Goal: Task Accomplishment & Management: Complete application form

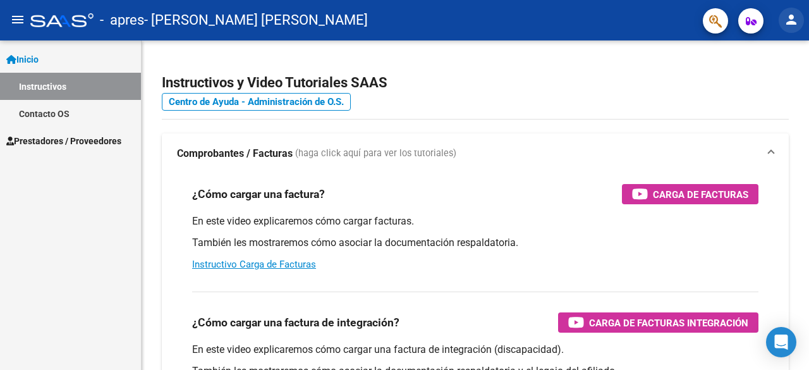
click at [790, 9] on button "person" at bounding box center [790, 20] width 25 height 25
click at [61, 140] on div at bounding box center [404, 185] width 809 height 370
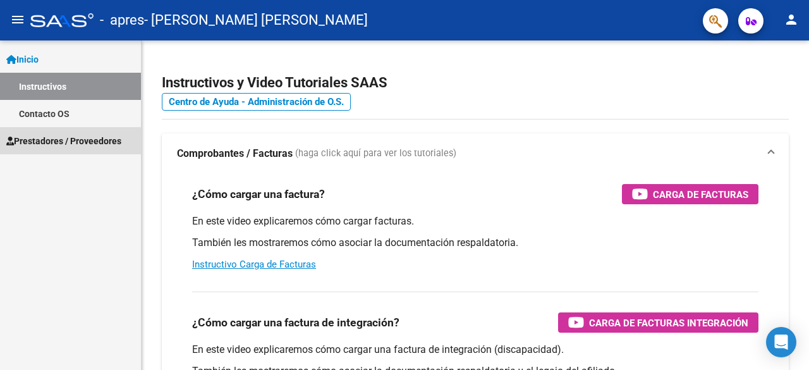
click at [45, 139] on span "Prestadores / Proveedores" at bounding box center [63, 141] width 115 height 14
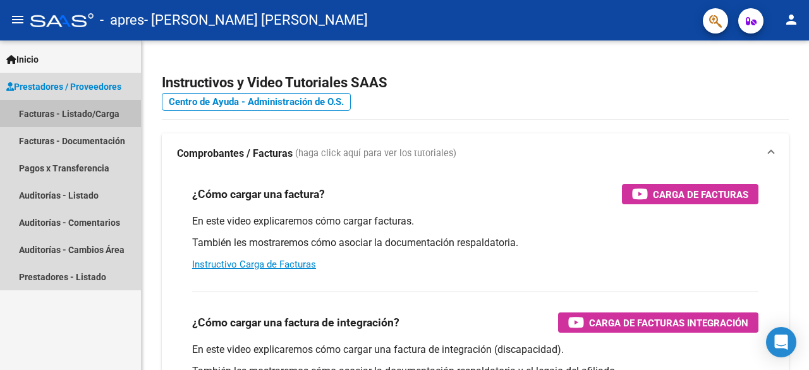
click at [87, 108] on link "Facturas - Listado/Carga" at bounding box center [70, 113] width 141 height 27
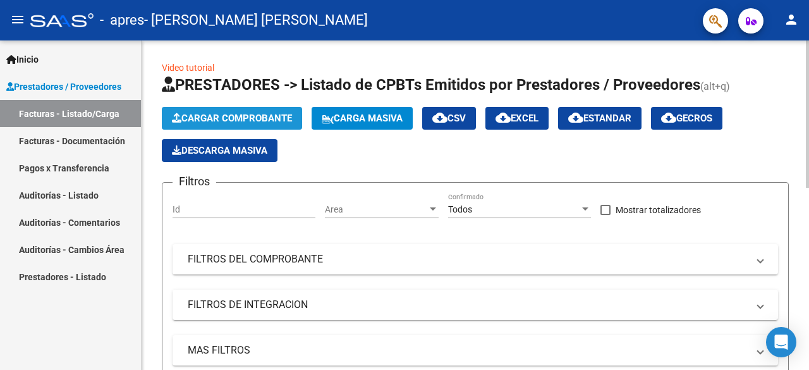
click at [218, 109] on button "Cargar Comprobante" at bounding box center [232, 118] width 140 height 23
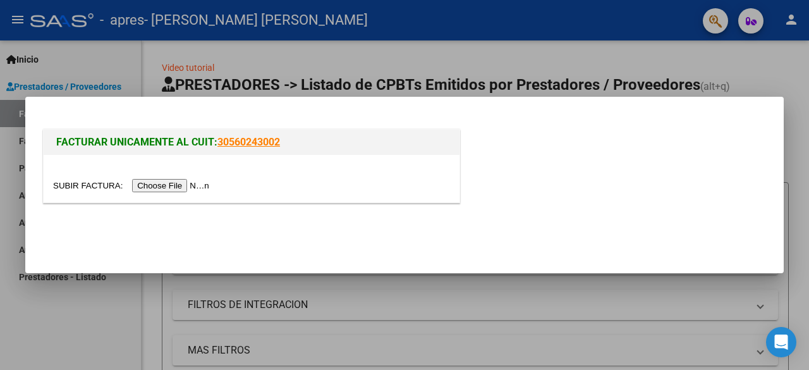
click at [171, 186] on input "file" at bounding box center [133, 185] width 160 height 13
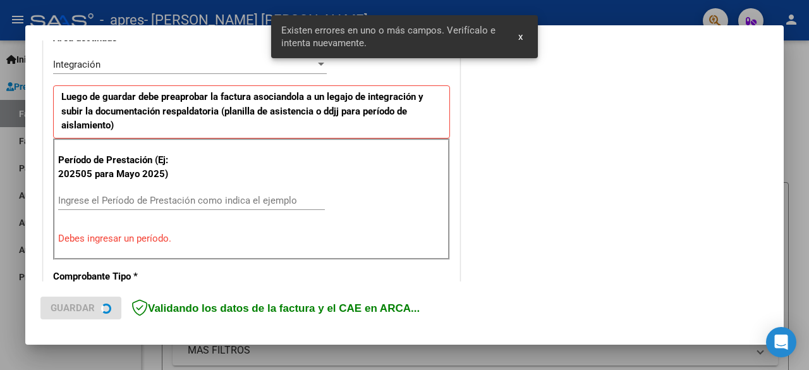
scroll to position [308, 0]
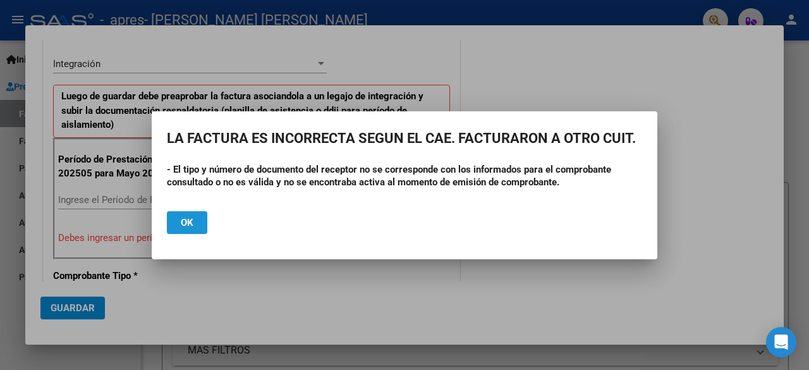
click at [187, 222] on span "Ok" at bounding box center [187, 222] width 13 height 11
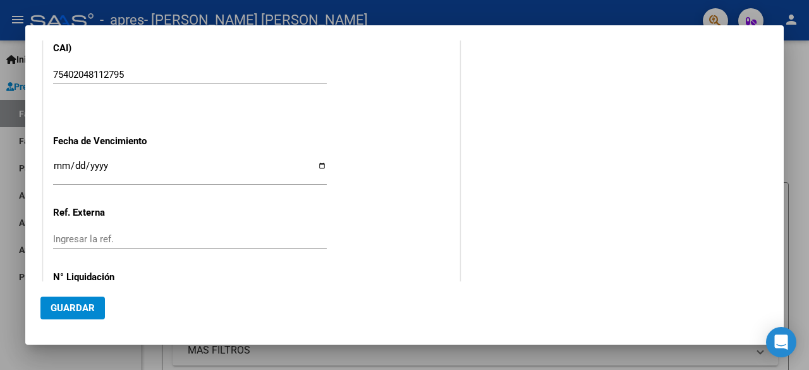
scroll to position [930, 0]
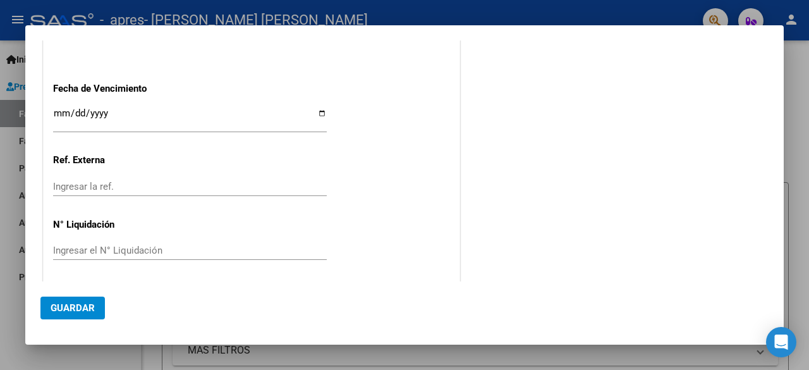
click at [808, 131] on div at bounding box center [404, 185] width 809 height 370
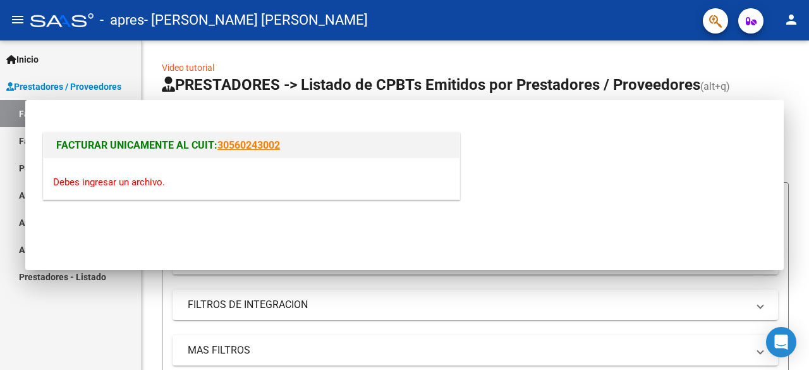
scroll to position [0, 0]
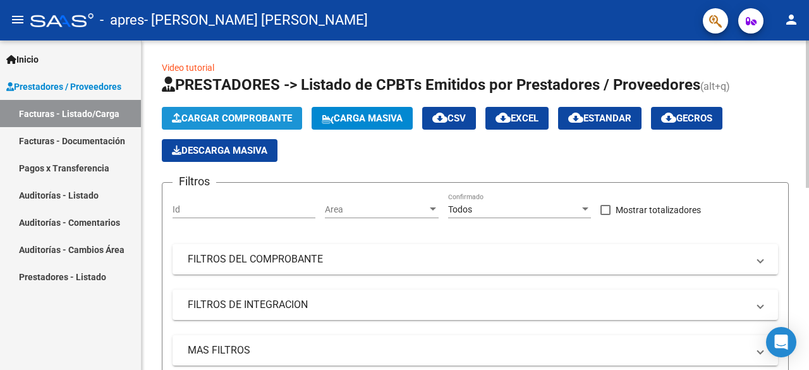
click at [276, 112] on span "Cargar Comprobante" at bounding box center [232, 117] width 120 height 11
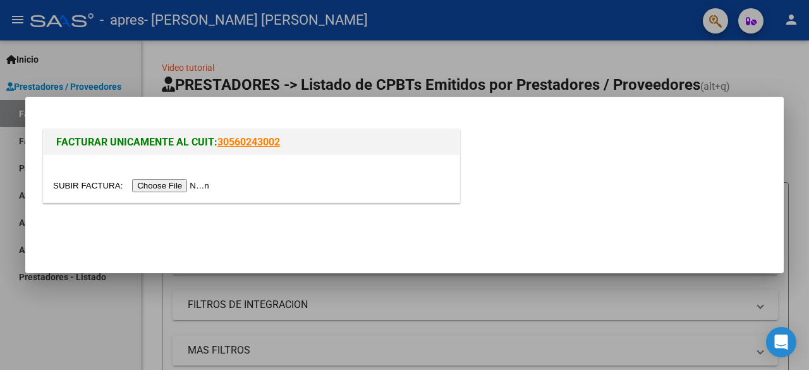
click at [187, 185] on input "file" at bounding box center [133, 185] width 160 height 13
click at [437, 320] on div at bounding box center [404, 185] width 809 height 370
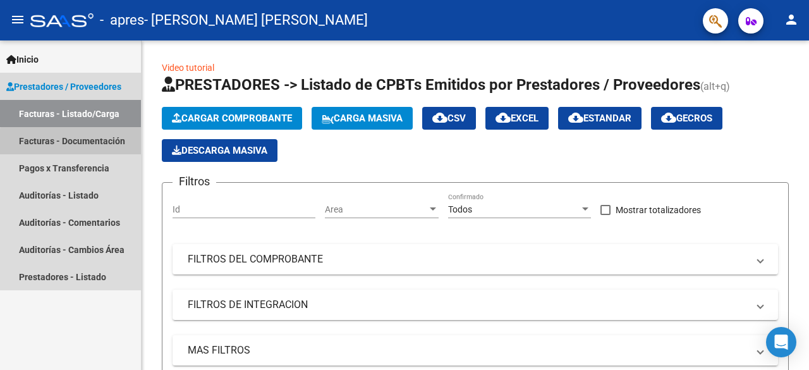
click at [92, 143] on link "Facturas - Documentación" at bounding box center [70, 140] width 141 height 27
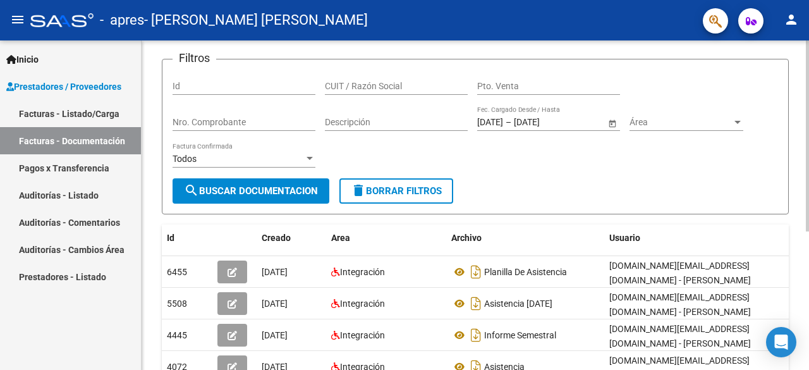
click at [808, 159] on div at bounding box center [807, 182] width 3 height 191
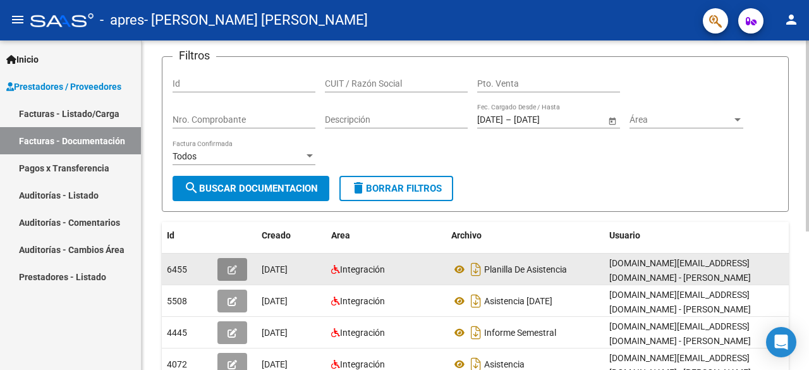
click at [234, 265] on icon "button" at bounding box center [231, 269] width 9 height 9
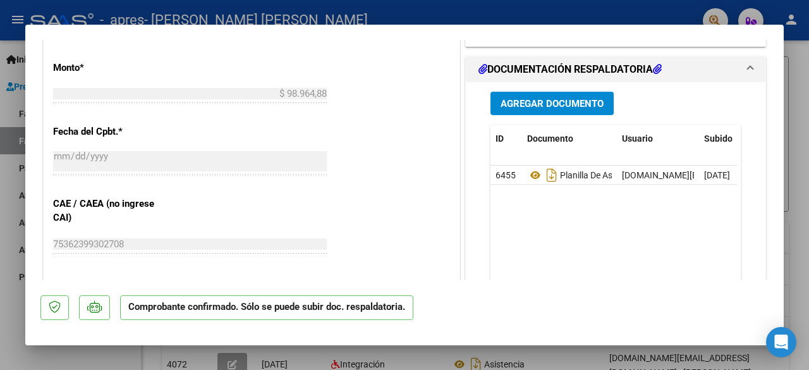
scroll to position [721, 0]
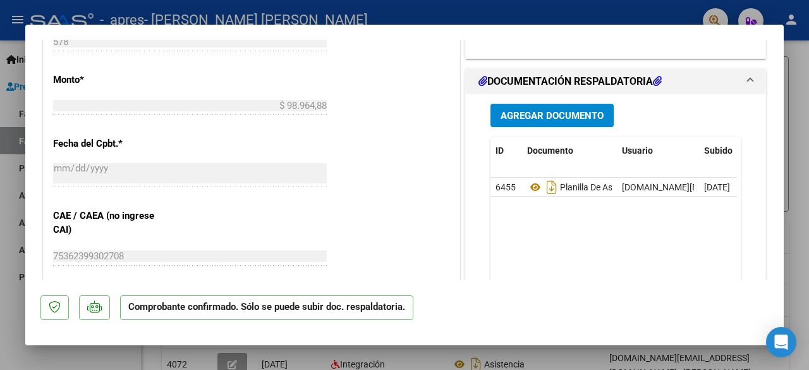
click at [808, 88] on div at bounding box center [404, 185] width 809 height 370
type input "$ 0,00"
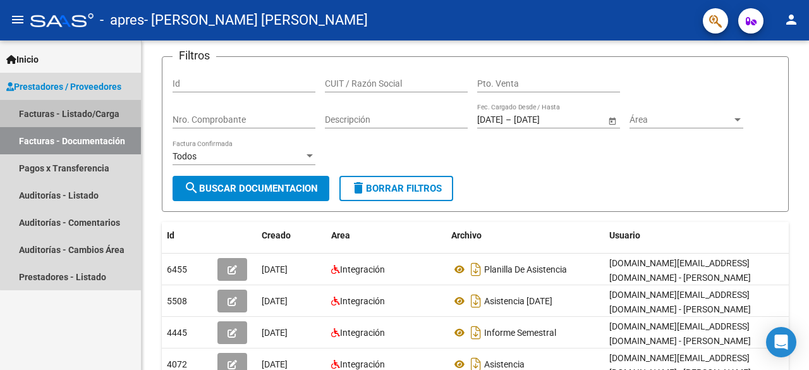
click at [94, 114] on link "Facturas - Listado/Carga" at bounding box center [70, 113] width 141 height 27
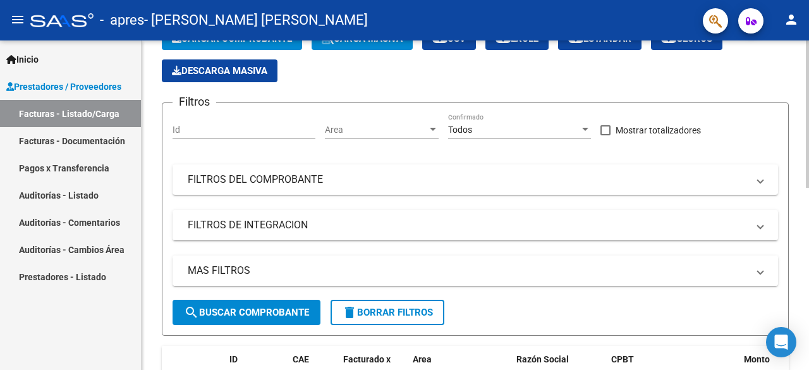
drag, startPoint x: 231, startPoint y: 311, endPoint x: 375, endPoint y: 278, distance: 147.7
click at [375, 278] on form "Filtros Id Area Area Todos Confirmado Mostrar totalizadores FILTROS DEL COMPROB…" at bounding box center [475, 218] width 627 height 233
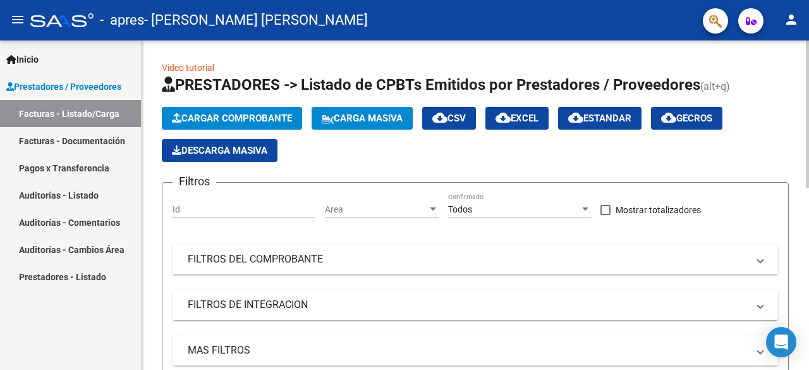
click at [808, 66] on div at bounding box center [807, 113] width 3 height 147
click at [203, 120] on span "Cargar Comprobante" at bounding box center [232, 117] width 120 height 11
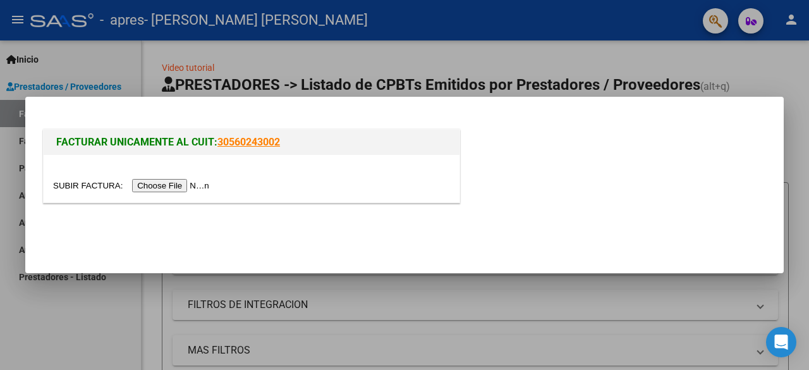
click at [160, 181] on input "file" at bounding box center [133, 185] width 160 height 13
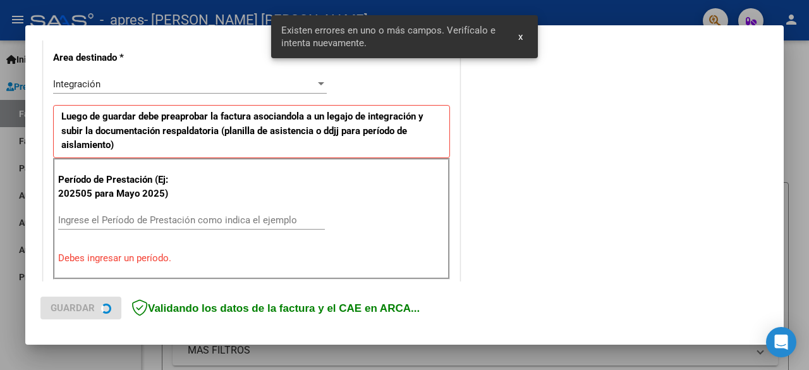
scroll to position [308, 0]
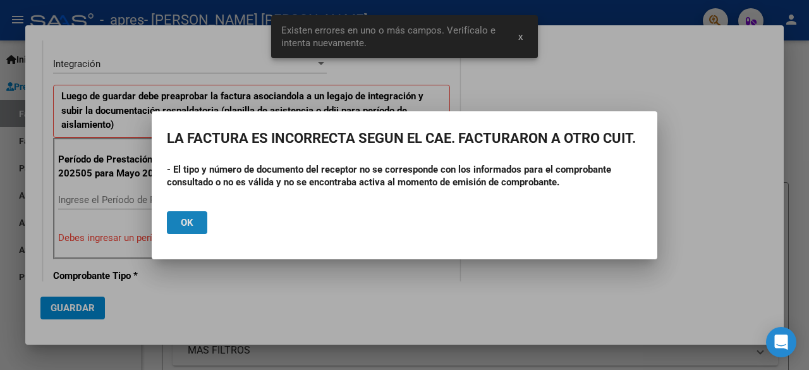
click at [189, 217] on span "Ok" at bounding box center [187, 222] width 13 height 11
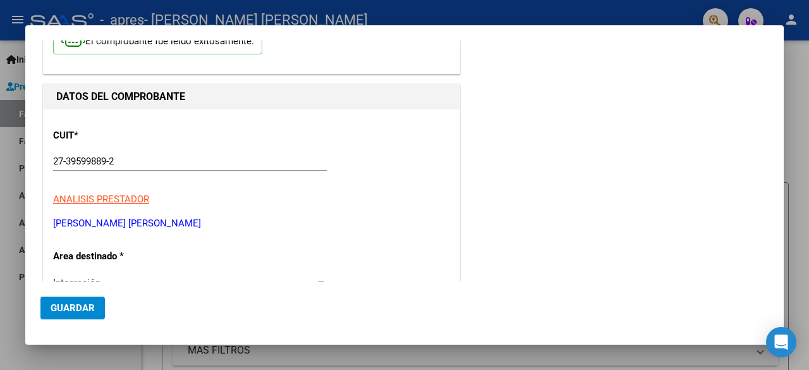
scroll to position [13, 0]
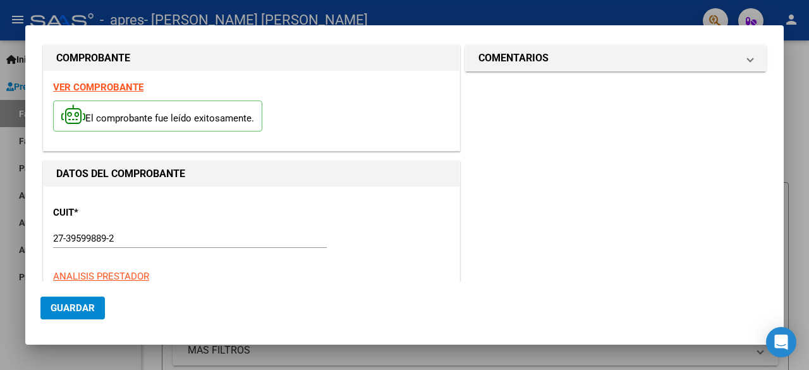
click at [799, 113] on div at bounding box center [404, 185] width 809 height 370
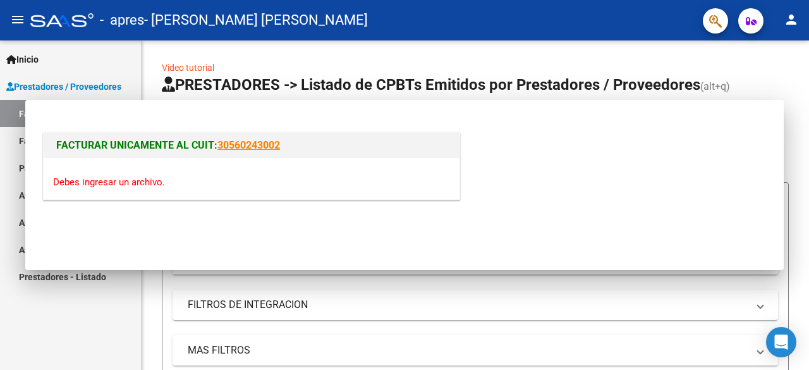
scroll to position [0, 0]
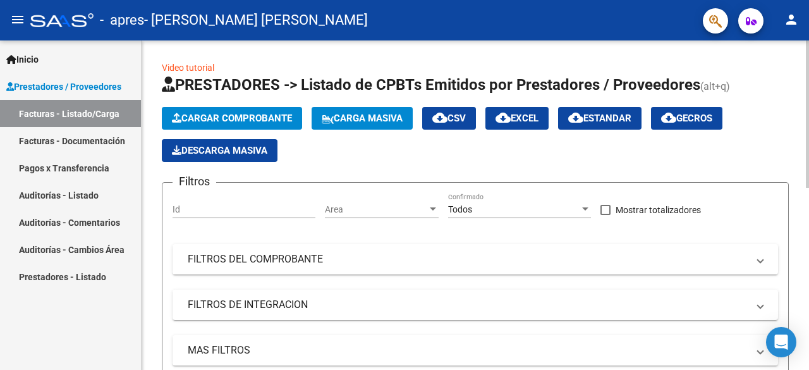
drag, startPoint x: 224, startPoint y: 101, endPoint x: 227, endPoint y: 114, distance: 13.0
click at [227, 114] on app-list-header "PRESTADORES -> Listado de CPBTs Emitidos por Prestadores / Proveedores (alt+q) …" at bounding box center [475, 245] width 627 height 341
click at [227, 114] on span "Cargar Comprobante" at bounding box center [232, 117] width 120 height 11
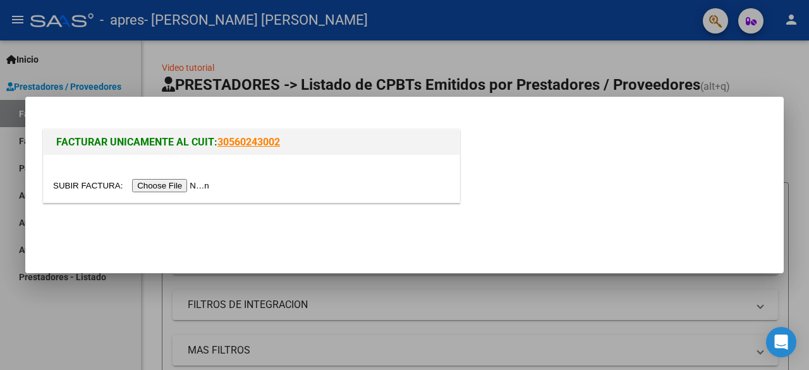
click at [178, 190] on input "file" at bounding box center [133, 185] width 160 height 13
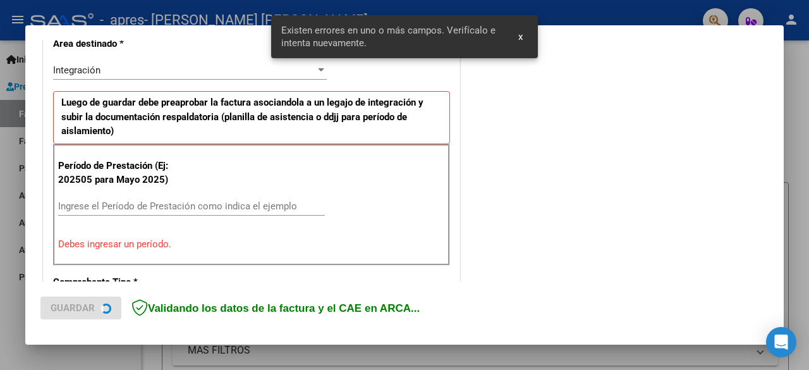
scroll to position [308, 0]
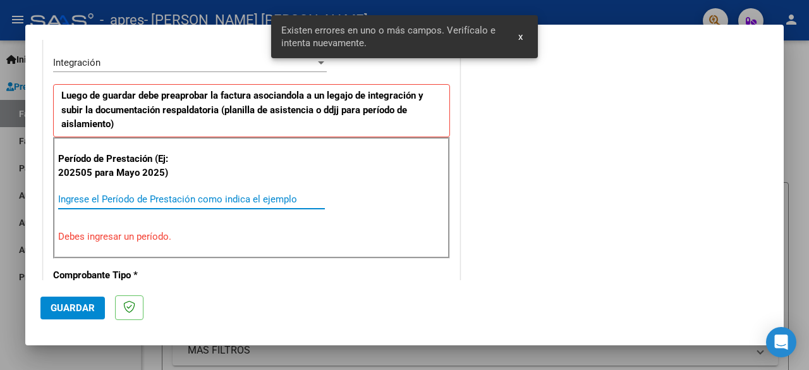
click at [160, 198] on input "Ingrese el Período de Prestación como indica el ejemplo" at bounding box center [191, 198] width 267 height 11
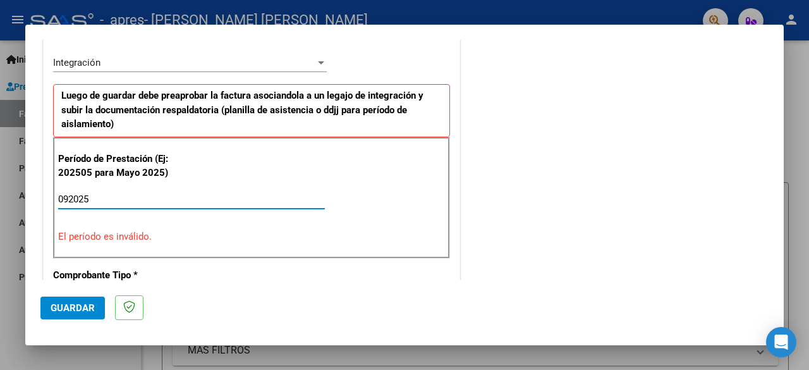
click at [581, 279] on div "COMENTARIOS Comentarios del Prestador / Gerenciador:" at bounding box center [615, 325] width 306 height 1159
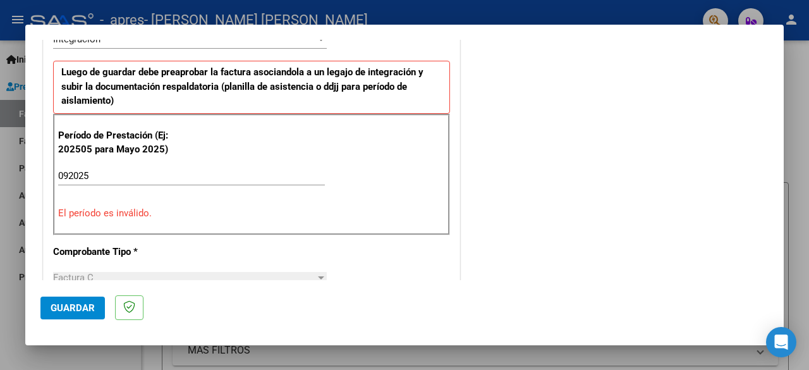
scroll to position [330, 0]
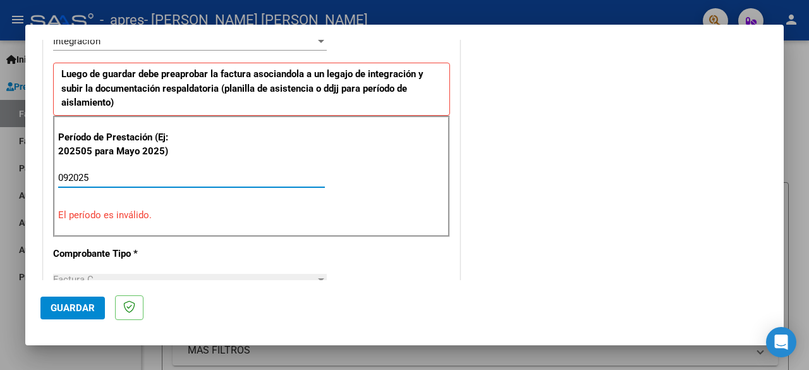
drag, startPoint x: 136, startPoint y: 172, endPoint x: 0, endPoint y: 158, distance: 137.2
click at [0, 158] on div "COMPROBANTE VER COMPROBANTE El comprobante fue leído exitosamente. DATOS DEL CO…" at bounding box center [404, 185] width 809 height 370
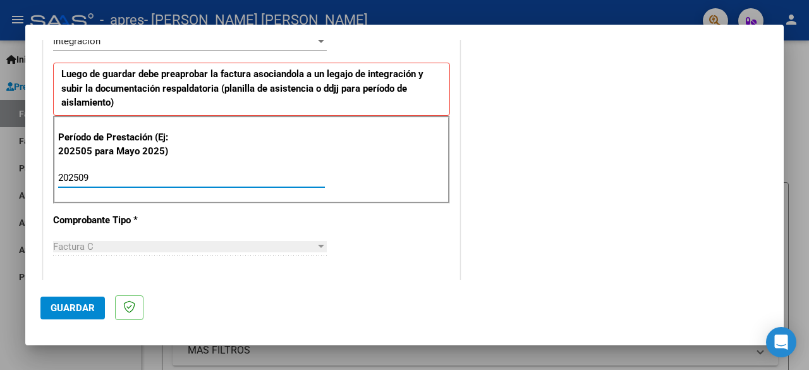
type input "202509"
click at [565, 165] on div "COMENTARIOS Comentarios del Prestador / Gerenciador:" at bounding box center [615, 288] width 306 height 1126
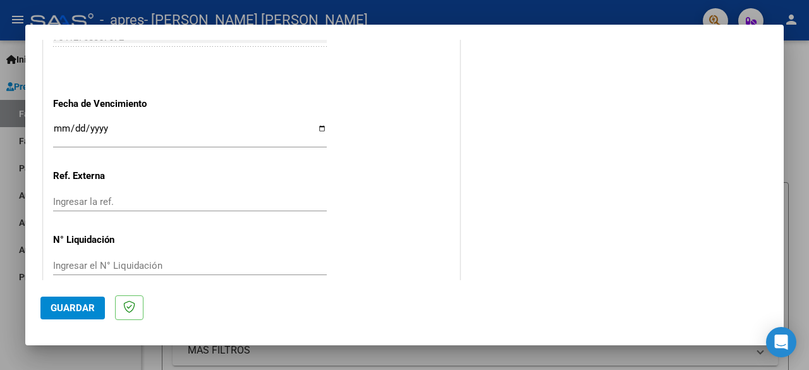
scroll to position [897, 0]
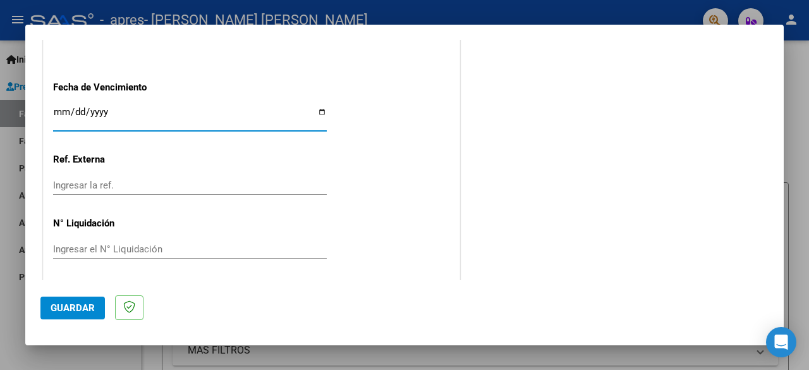
click at [315, 112] on input "Ingresar la fecha" at bounding box center [190, 117] width 274 height 20
click at [802, 191] on div at bounding box center [404, 185] width 809 height 370
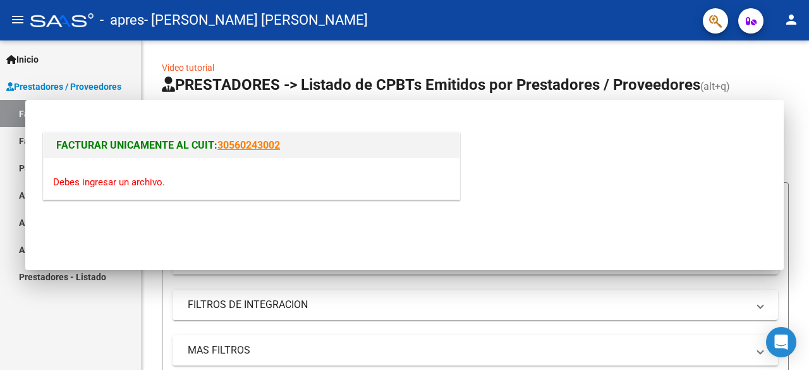
scroll to position [0, 0]
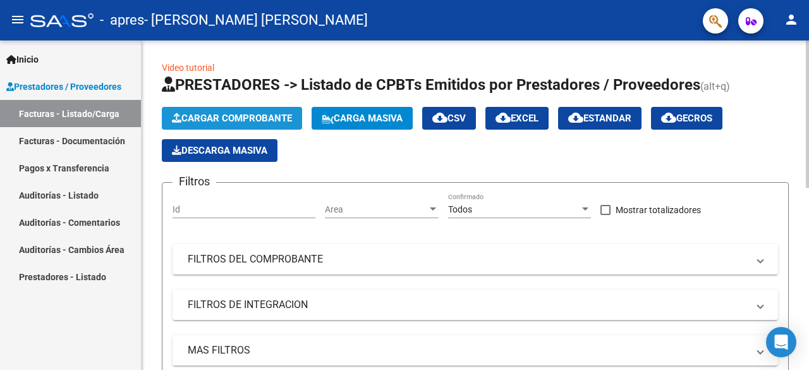
click at [277, 119] on span "Cargar Comprobante" at bounding box center [232, 117] width 120 height 11
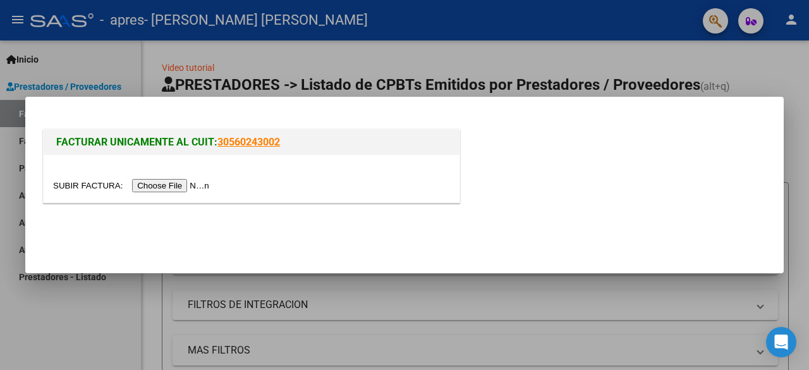
click at [207, 184] on input "file" at bounding box center [133, 185] width 160 height 13
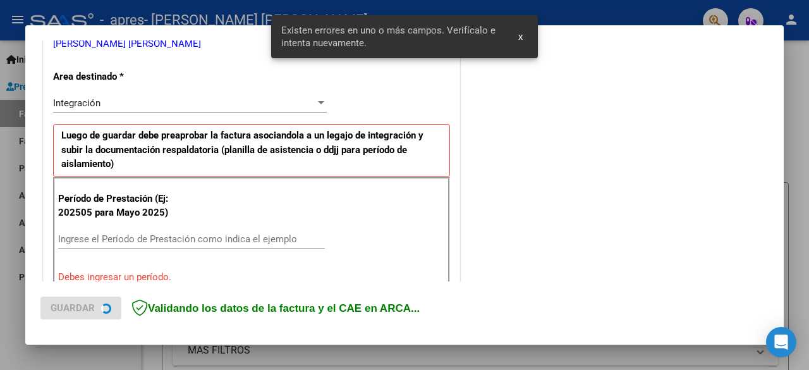
scroll to position [308, 0]
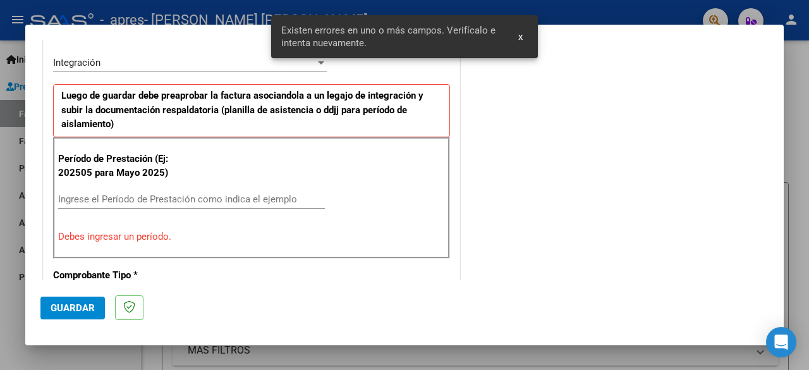
drag, startPoint x: 147, startPoint y: 207, endPoint x: 148, endPoint y: 191, distance: 16.5
click at [148, 191] on div "Ingrese el Período de Prestación como indica el ejemplo" at bounding box center [191, 205] width 267 height 31
click at [148, 193] on input "Ingrese el Período de Prestación como indica el ejemplo" at bounding box center [191, 198] width 267 height 11
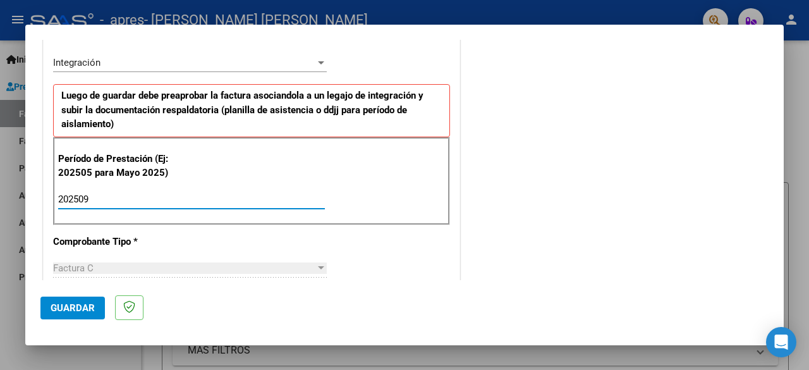
type input "202509"
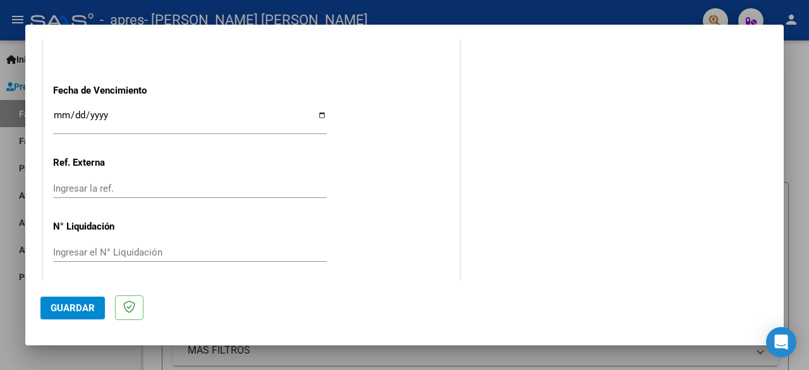
scroll to position [897, 0]
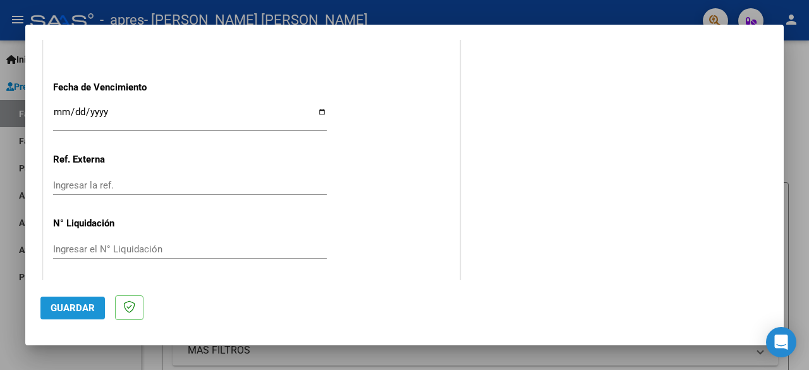
click at [68, 300] on button "Guardar" at bounding box center [72, 307] width 64 height 23
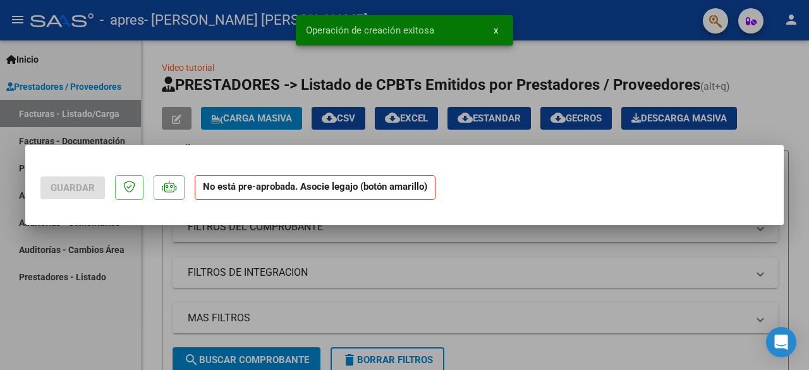
scroll to position [0, 0]
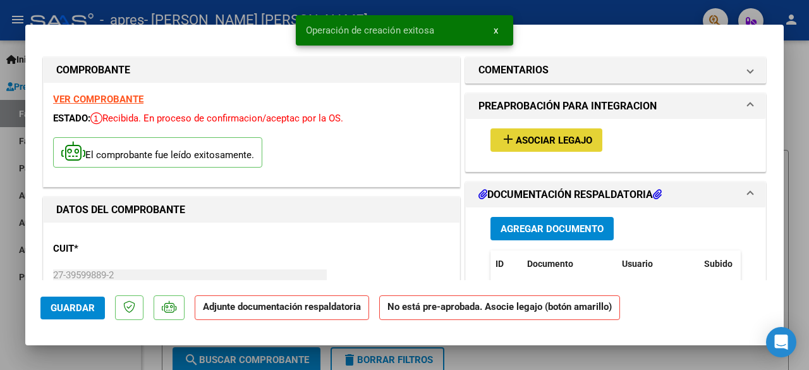
click at [576, 136] on span "Asociar Legajo" at bounding box center [554, 140] width 76 height 11
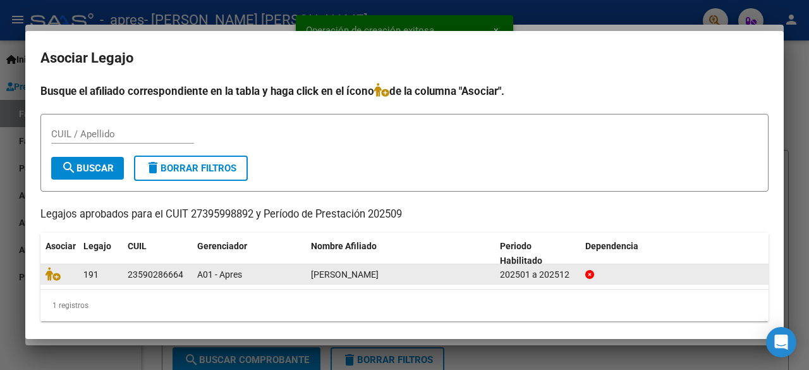
click at [179, 269] on div "23590286664" at bounding box center [156, 274] width 56 height 15
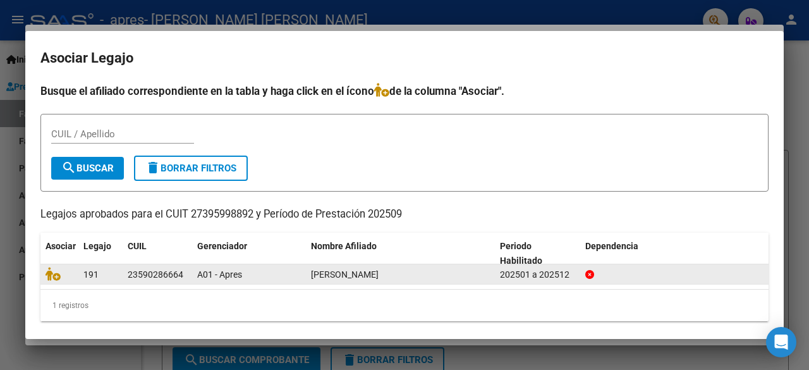
click at [473, 280] on div "[PERSON_NAME]" at bounding box center [400, 274] width 179 height 15
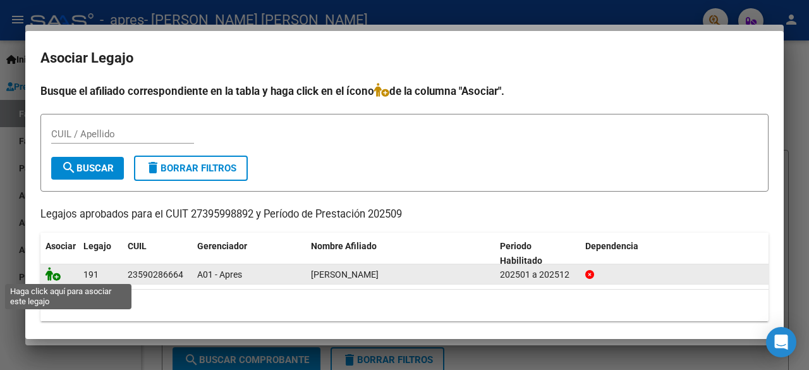
click at [57, 275] on icon at bounding box center [52, 274] width 15 height 14
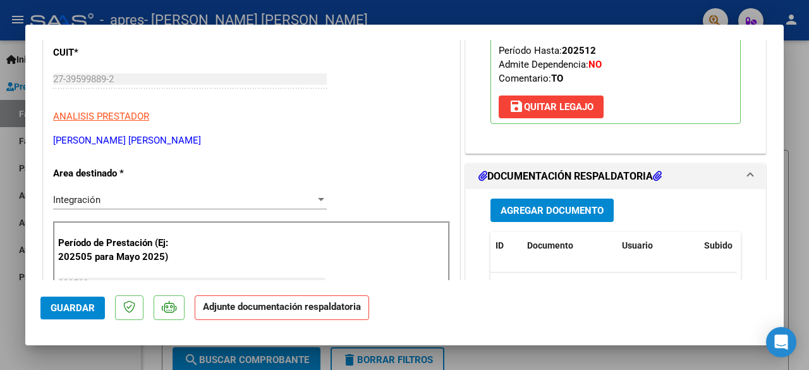
scroll to position [214, 0]
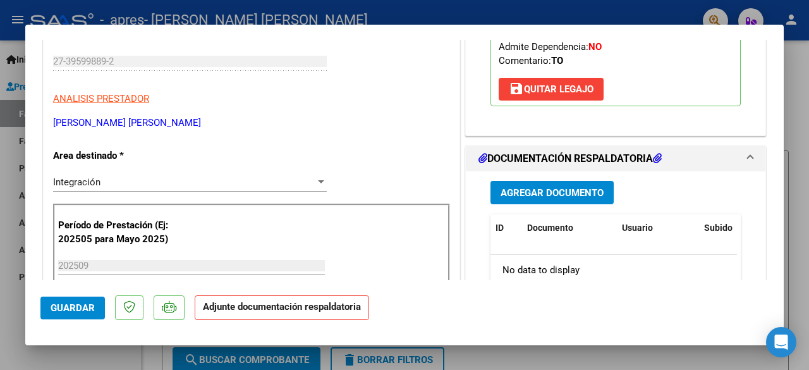
click at [344, 317] on p "Adjunte documentación respaldatoria" at bounding box center [282, 307] width 174 height 25
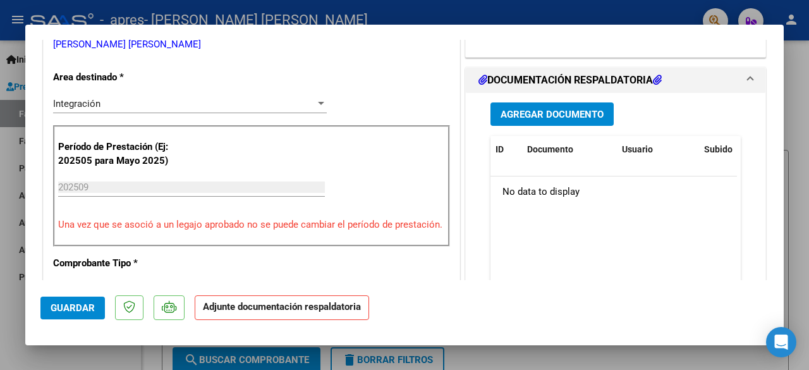
scroll to position [320, 0]
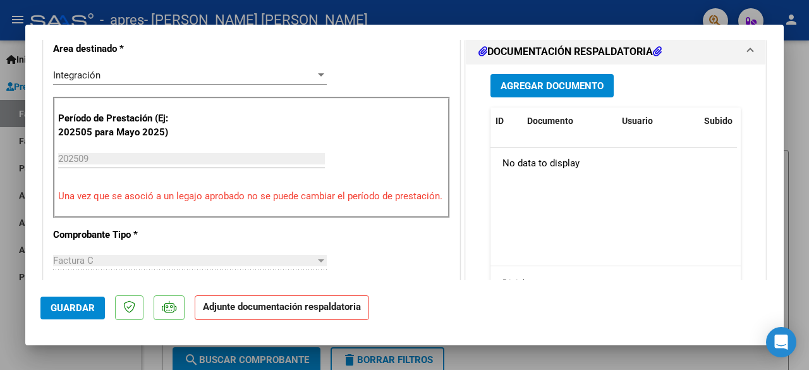
drag, startPoint x: 540, startPoint y: 95, endPoint x: 539, endPoint y: 75, distance: 20.3
click at [539, 75] on div "Agregar Documento ID Documento Usuario Subido Acción No data to display 0 total…" at bounding box center [615, 190] width 269 height 252
click at [539, 75] on button "Agregar Documento" at bounding box center [551, 85] width 123 height 23
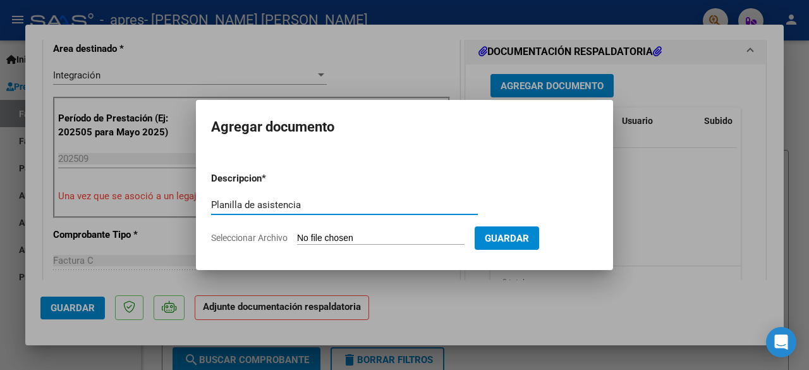
type input "Planilla de asistencia"
click at [327, 247] on form "Descripcion * Planilla de asistencia Escriba aquí una descripcion Seleccionar A…" at bounding box center [404, 208] width 387 height 92
click at [326, 242] on input "Seleccionar Archivo" at bounding box center [380, 238] width 167 height 12
type input "C:\fakepath\[PERSON_NAME] ASISTENCIA.pdf"
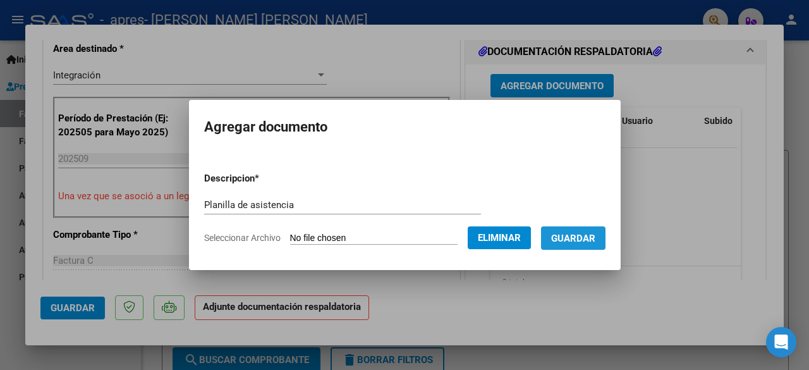
click at [587, 234] on span "Guardar" at bounding box center [573, 237] width 44 height 11
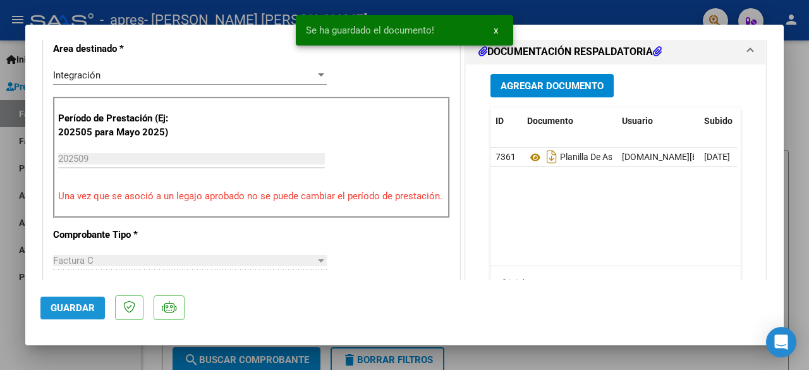
click at [66, 310] on span "Guardar" at bounding box center [73, 307] width 44 height 11
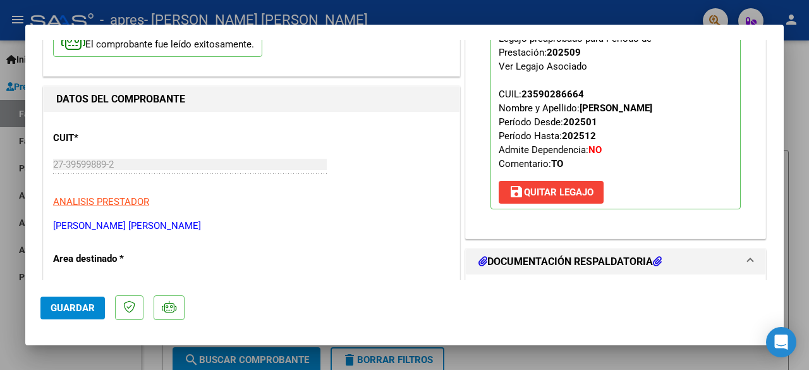
scroll to position [0, 0]
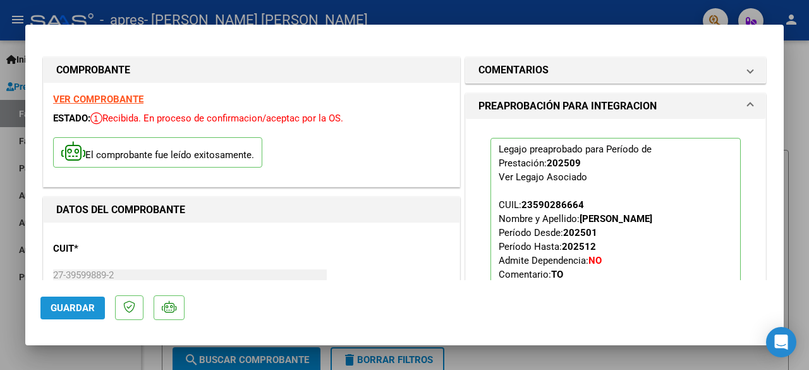
click at [89, 306] on span "Guardar" at bounding box center [73, 307] width 44 height 11
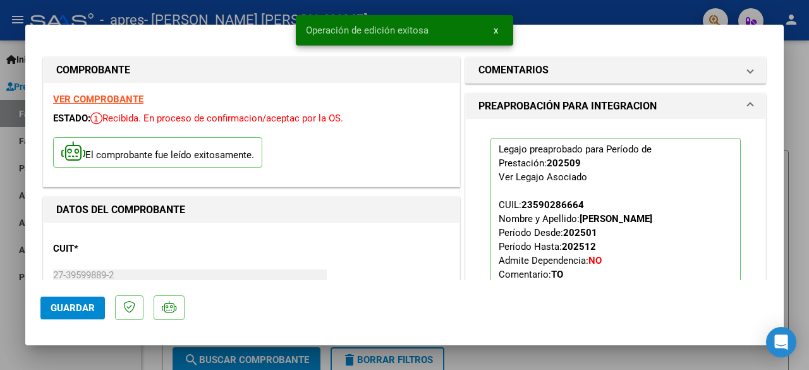
drag, startPoint x: 789, startPoint y: 89, endPoint x: 414, endPoint y: -46, distance: 398.3
click at [414, 0] on html "menu - apres - [PERSON_NAME] [PERSON_NAME] person Inicio Instructivos Contacto …" at bounding box center [404, 185] width 809 height 370
